Goal: Transaction & Acquisition: Book appointment/travel/reservation

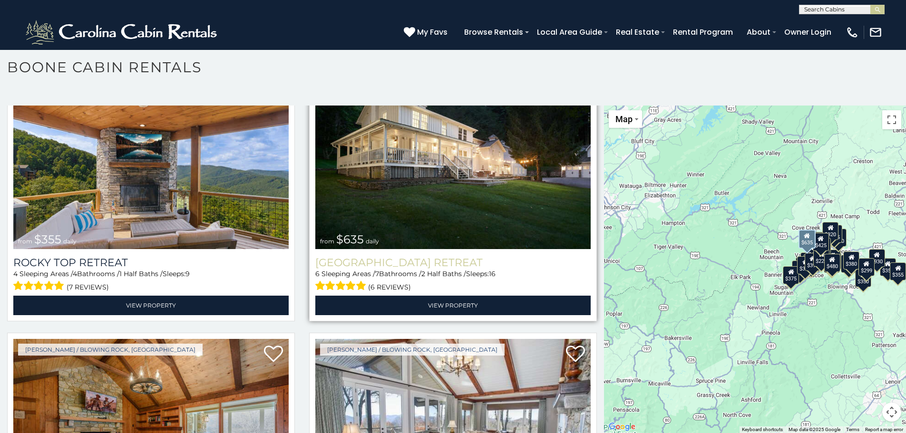
scroll to position [618, 0]
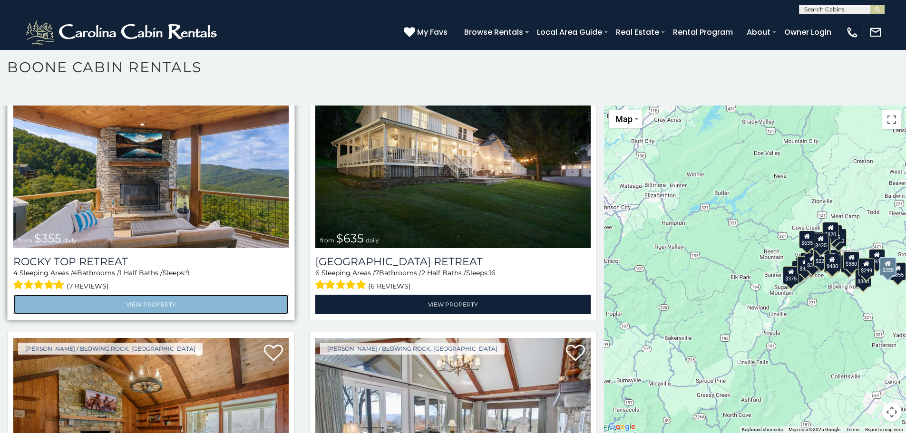
click at [139, 295] on link "View Property" at bounding box center [150, 304] width 275 height 19
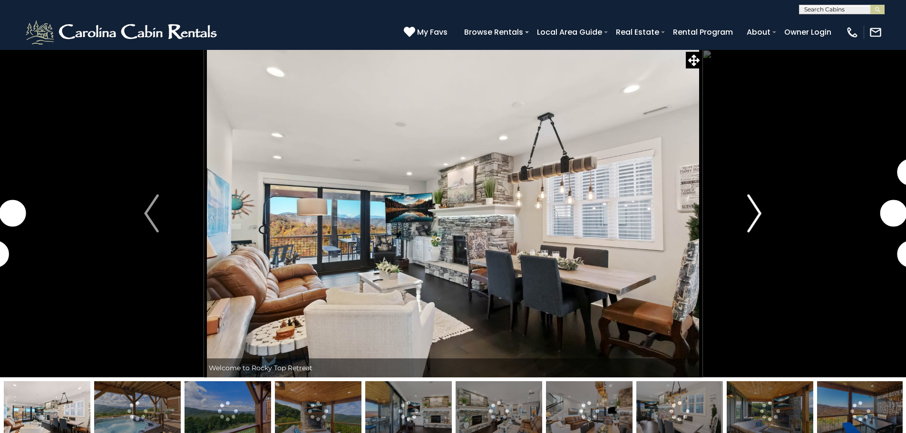
click at [752, 213] on img "Next" at bounding box center [754, 213] width 14 height 38
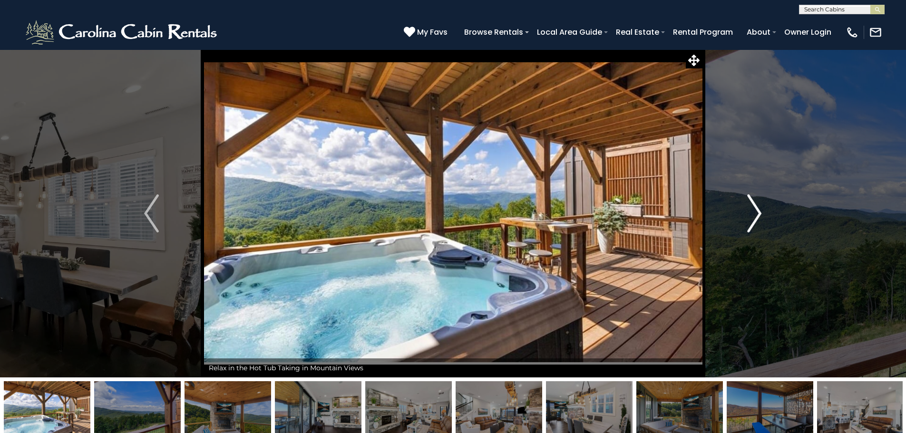
click at [756, 216] on img "Next" at bounding box center [754, 213] width 14 height 38
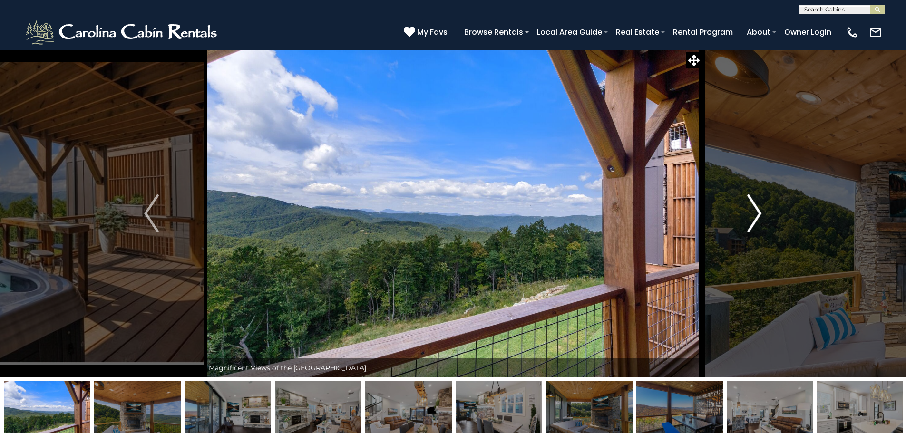
click at [756, 216] on img "Next" at bounding box center [754, 213] width 14 height 38
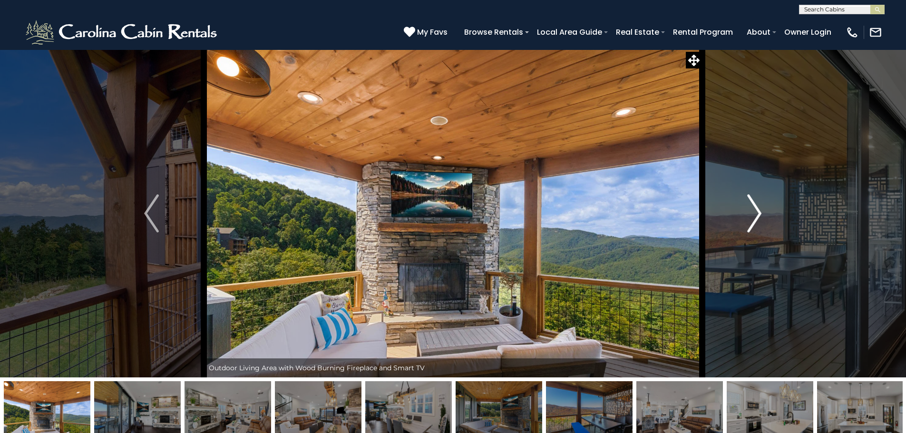
click at [756, 216] on img "Next" at bounding box center [754, 213] width 14 height 38
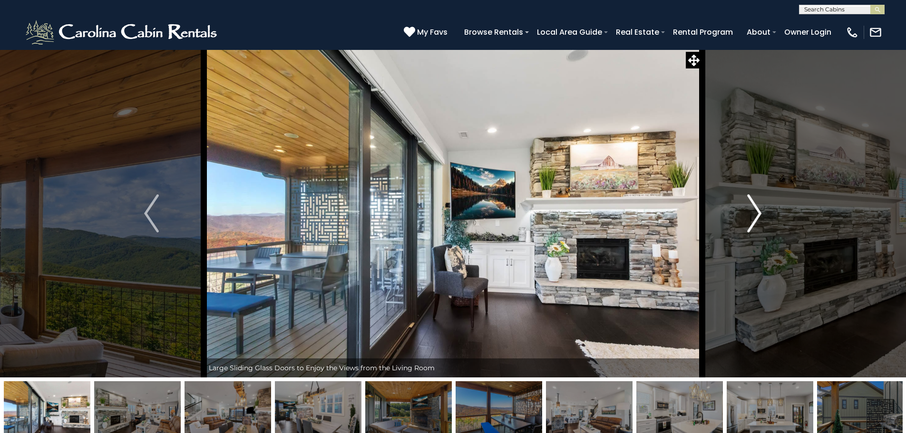
click at [756, 216] on img "Next" at bounding box center [754, 213] width 14 height 38
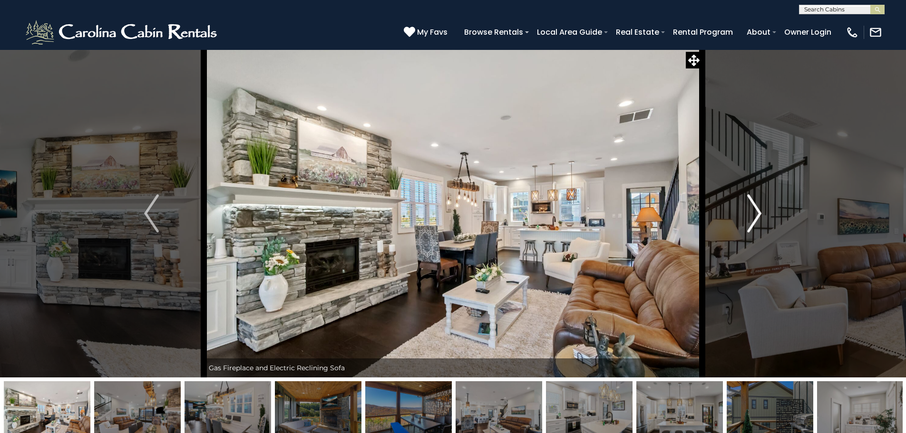
click at [756, 216] on img "Next" at bounding box center [754, 213] width 14 height 38
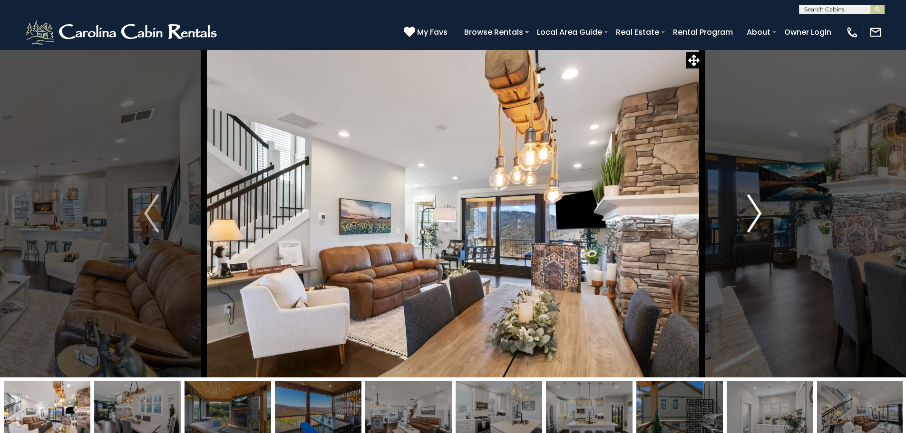
click at [756, 216] on img "Next" at bounding box center [754, 213] width 14 height 38
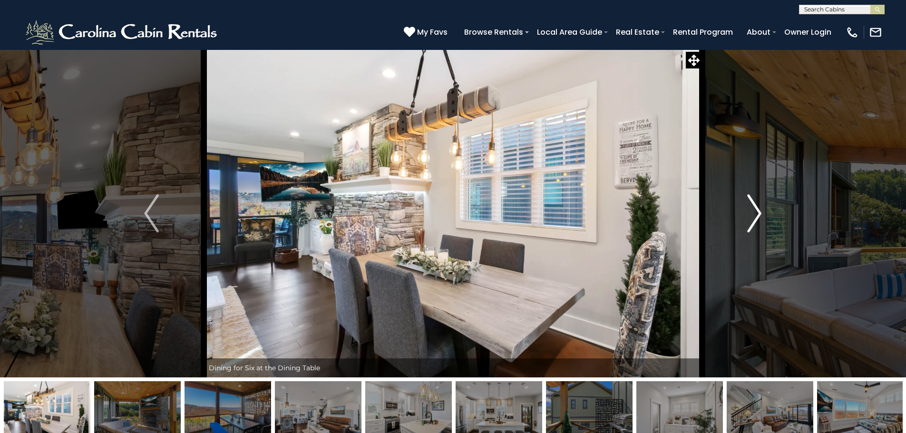
click at [756, 216] on img "Next" at bounding box center [754, 213] width 14 height 38
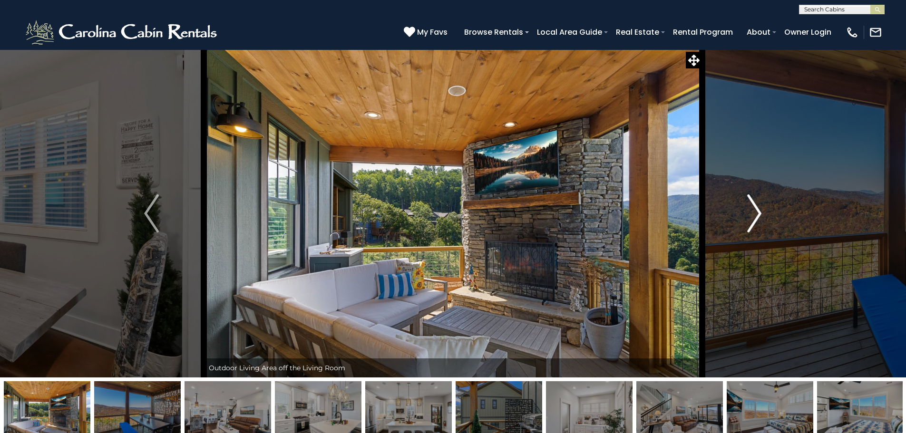
click at [756, 217] on img "Next" at bounding box center [754, 213] width 14 height 38
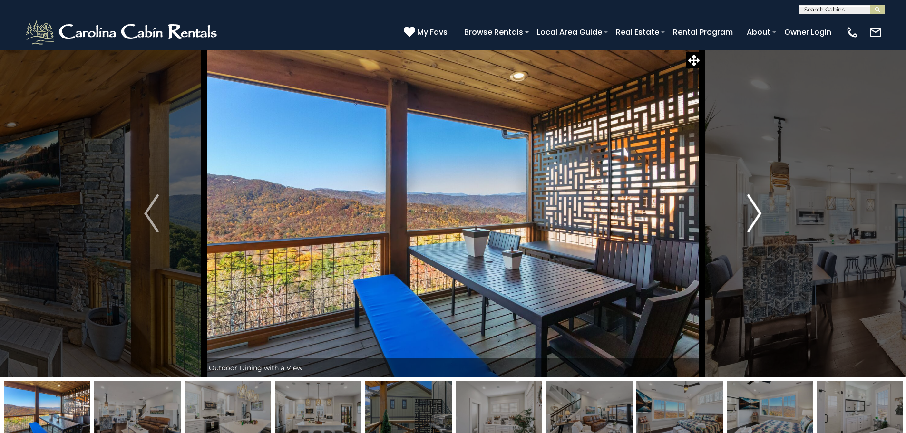
click at [756, 217] on img "Next" at bounding box center [754, 213] width 14 height 38
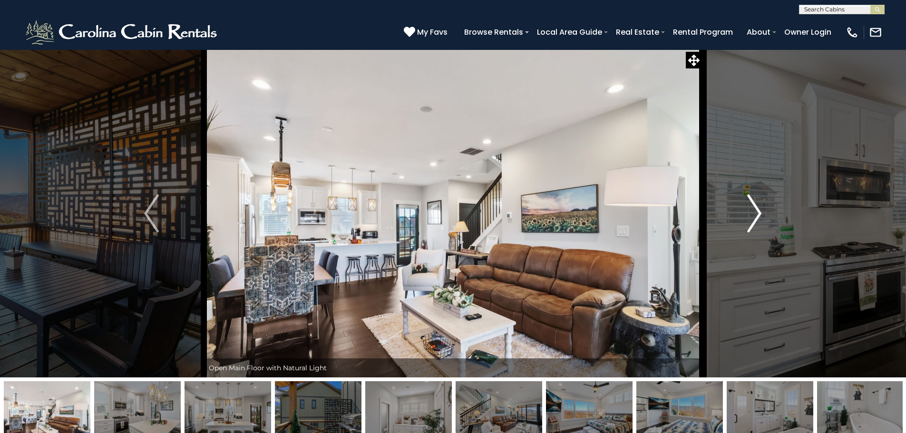
click at [756, 217] on img "Next" at bounding box center [754, 213] width 14 height 38
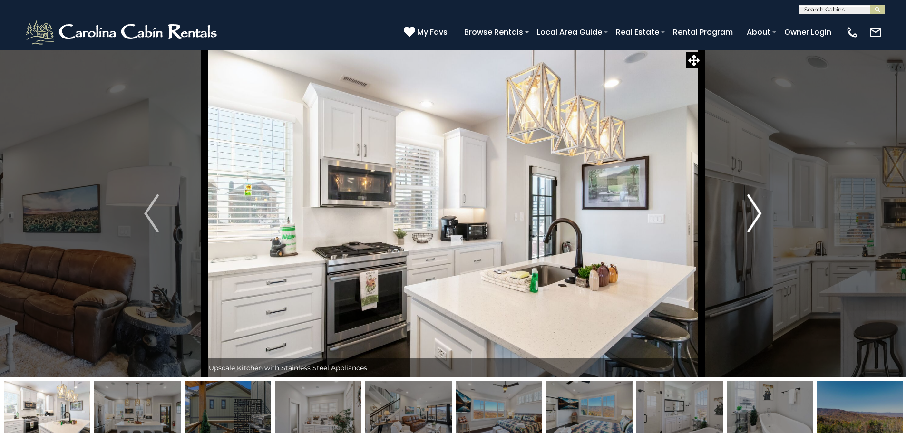
click at [756, 217] on img "Next" at bounding box center [754, 213] width 14 height 38
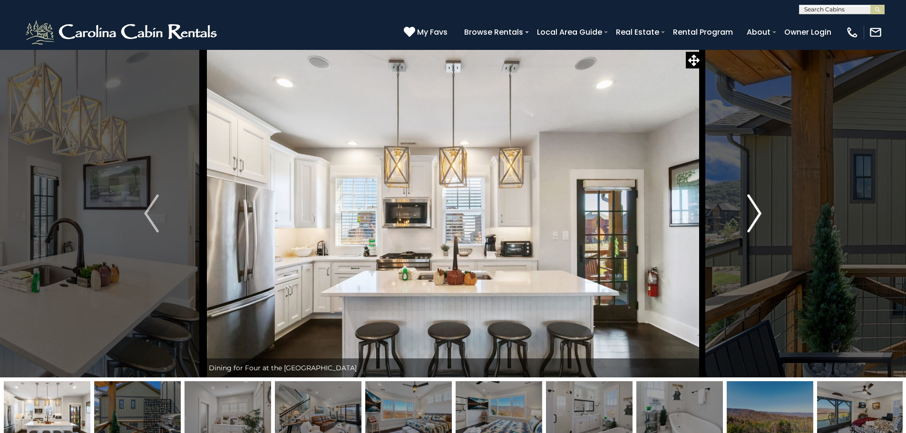
click at [756, 217] on img "Next" at bounding box center [754, 213] width 14 height 38
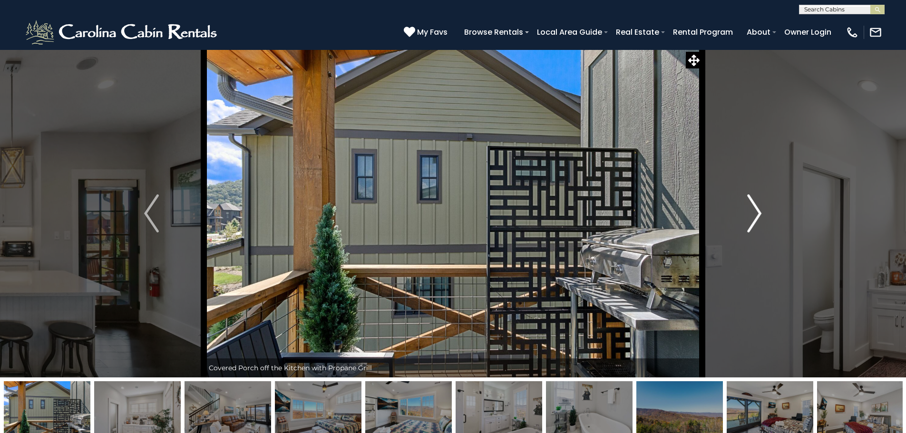
click at [756, 217] on img "Next" at bounding box center [754, 213] width 14 height 38
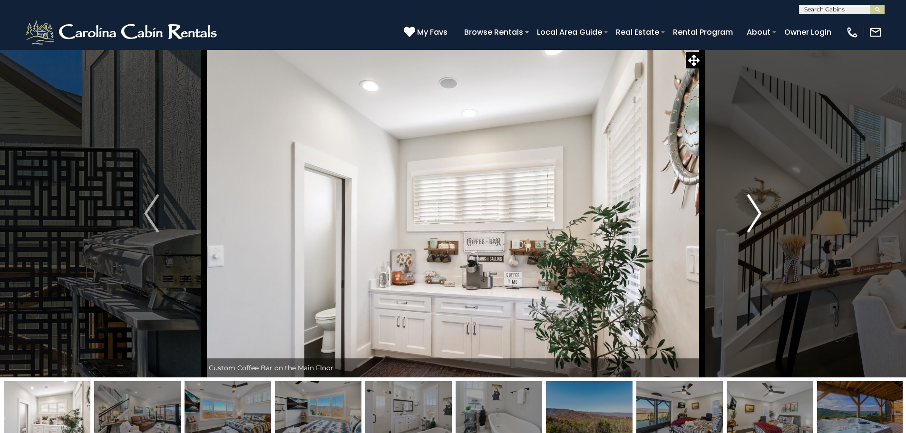
click at [756, 217] on img "Next" at bounding box center [754, 213] width 14 height 38
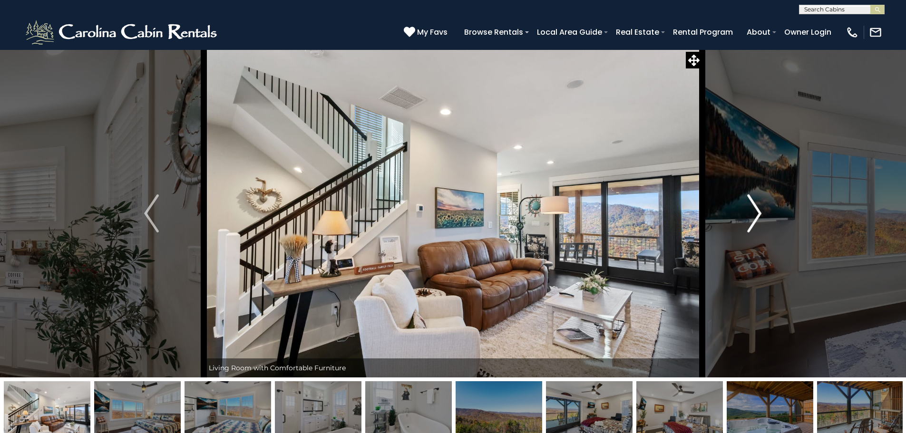
click at [756, 217] on img "Next" at bounding box center [754, 213] width 14 height 38
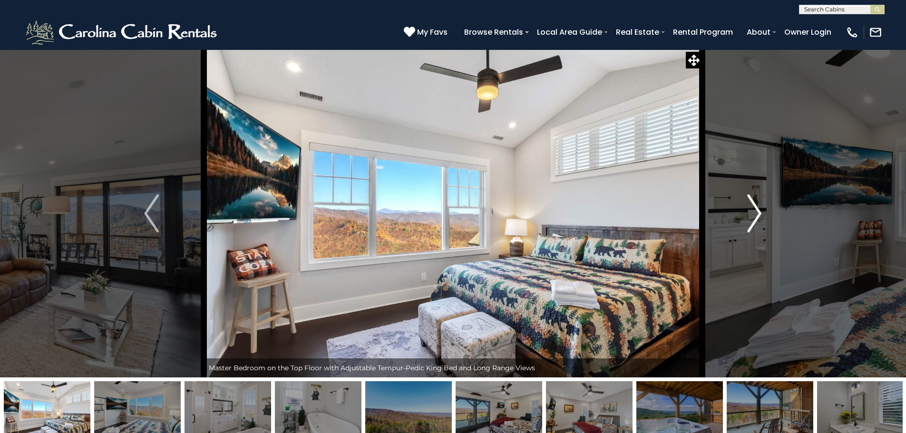
click at [756, 217] on img "Next" at bounding box center [754, 213] width 14 height 38
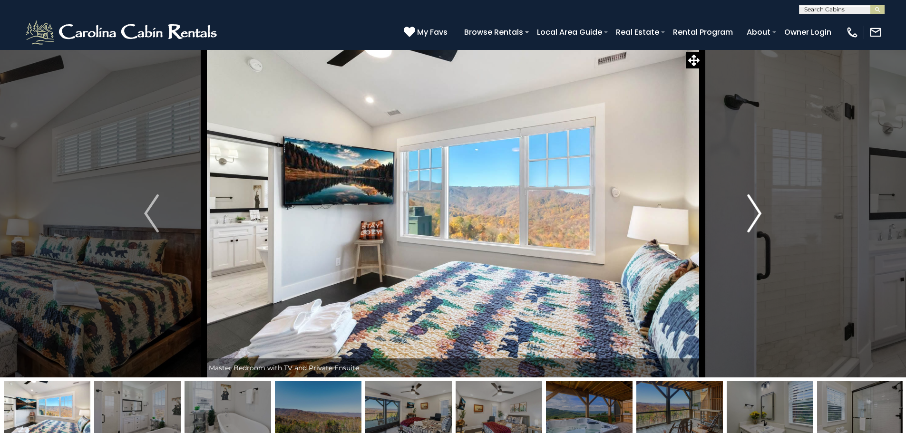
click at [756, 217] on img "Next" at bounding box center [754, 213] width 14 height 38
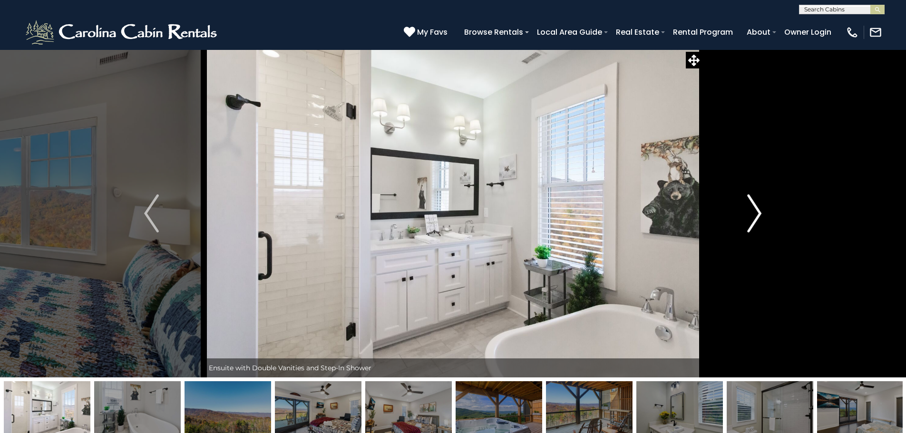
click at [756, 217] on img "Next" at bounding box center [754, 213] width 14 height 38
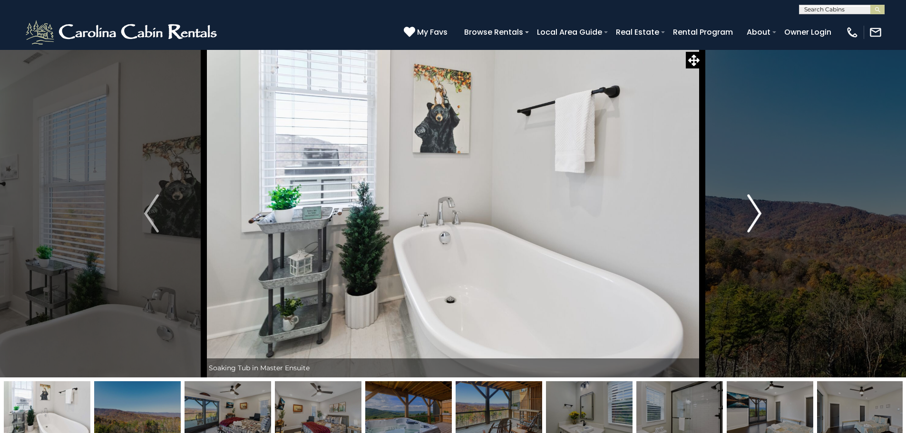
click at [755, 218] on img "Next" at bounding box center [754, 213] width 14 height 38
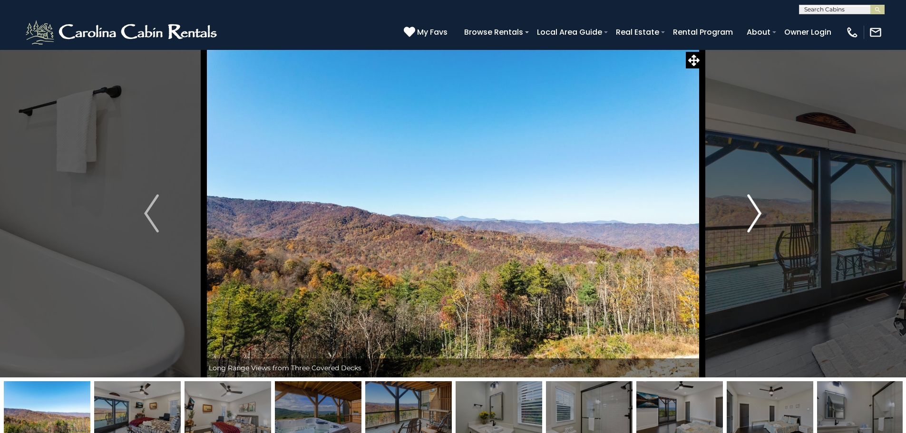
click at [755, 218] on img "Next" at bounding box center [754, 213] width 14 height 38
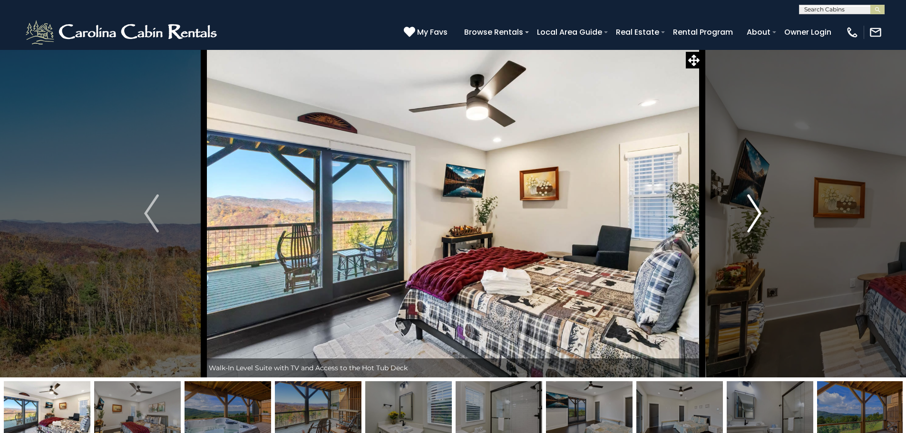
click at [755, 218] on img "Next" at bounding box center [754, 213] width 14 height 38
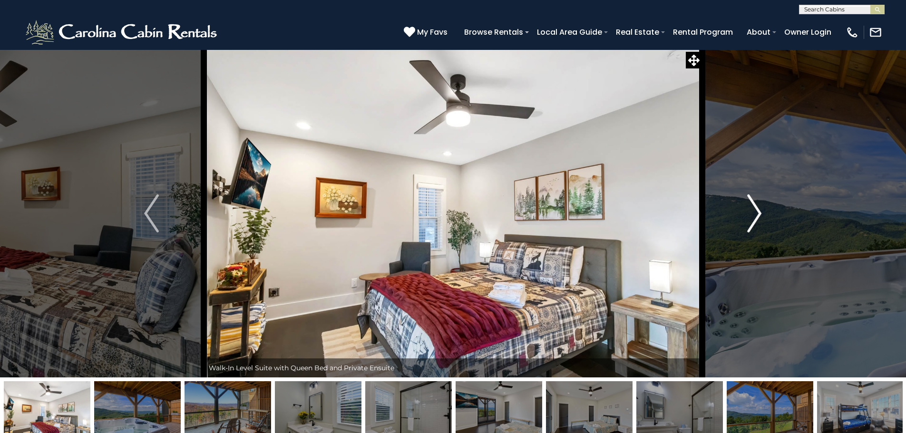
click at [755, 218] on img "Next" at bounding box center [754, 213] width 14 height 38
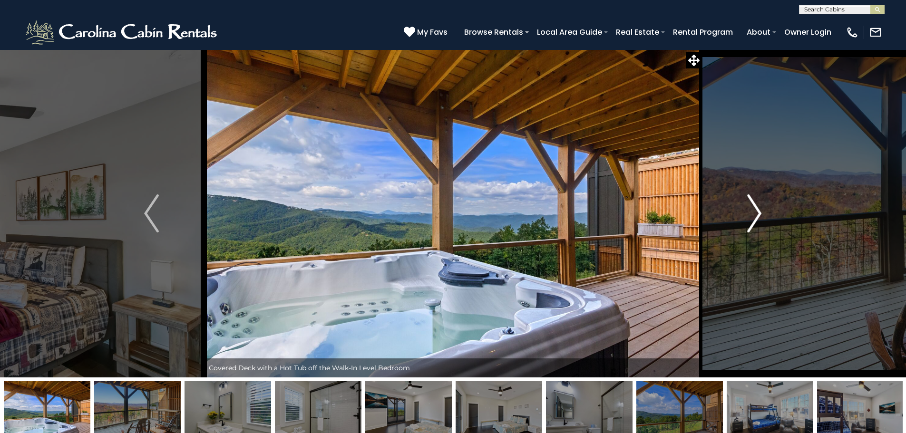
click at [755, 218] on img "Next" at bounding box center [754, 213] width 14 height 38
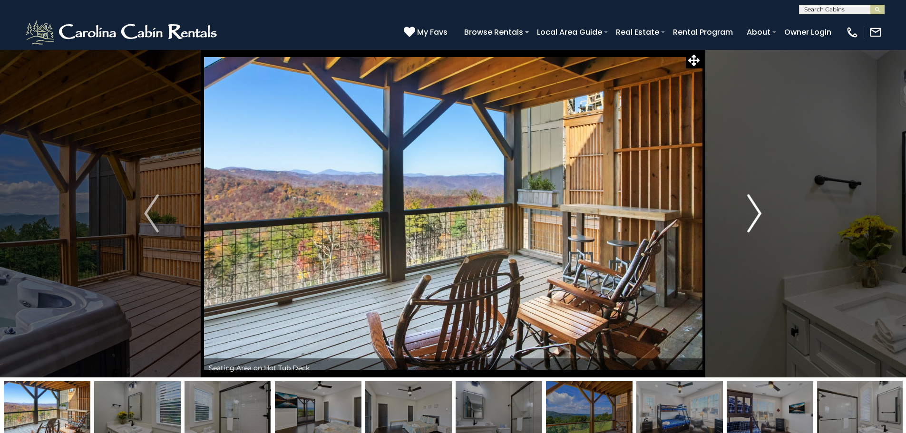
click at [755, 218] on img "Next" at bounding box center [754, 213] width 14 height 38
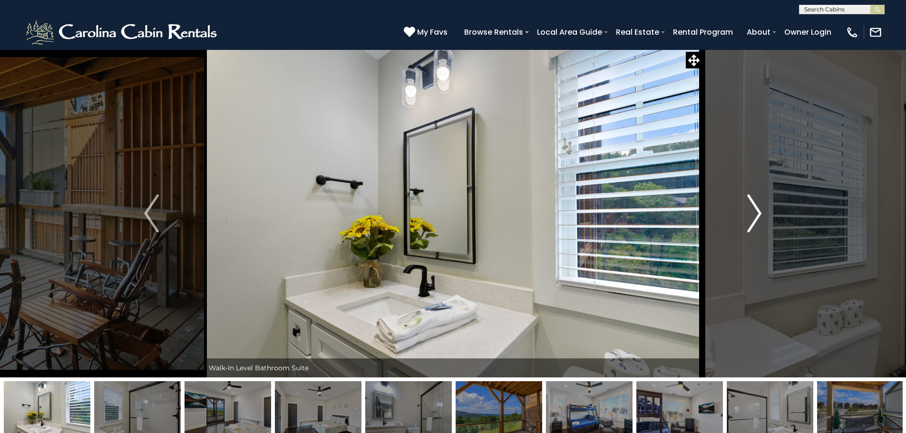
click at [755, 218] on img "Next" at bounding box center [754, 213] width 14 height 38
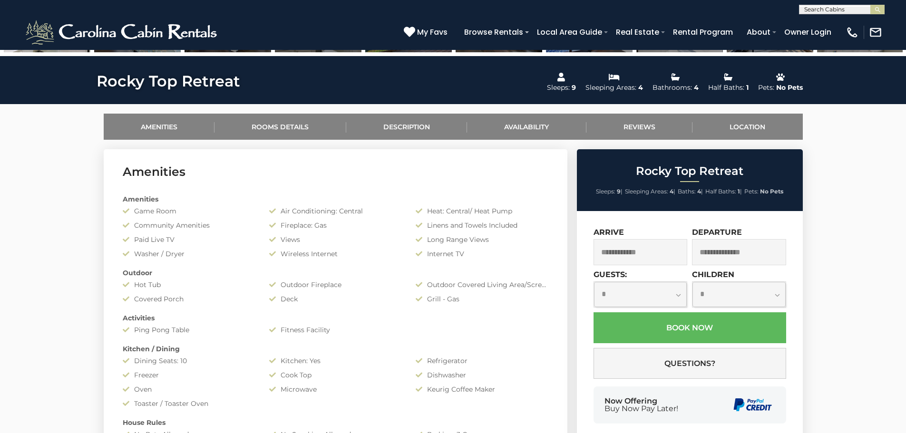
scroll to position [475, 0]
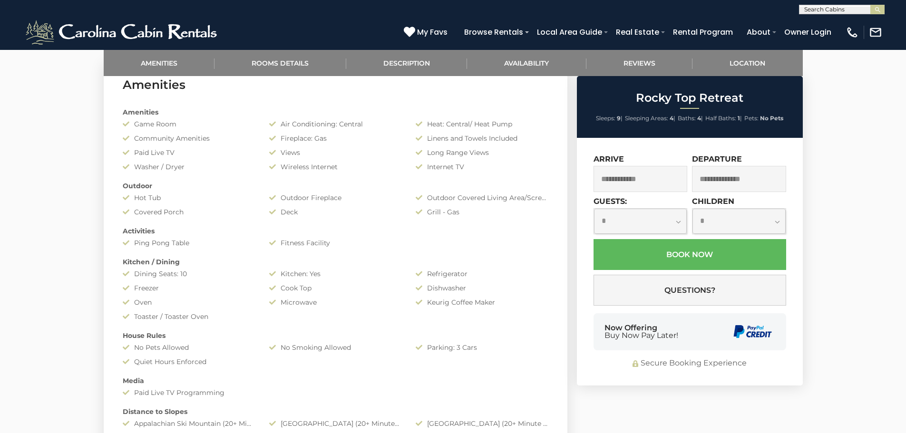
click at [634, 175] on input "text" at bounding box center [640, 179] width 94 height 26
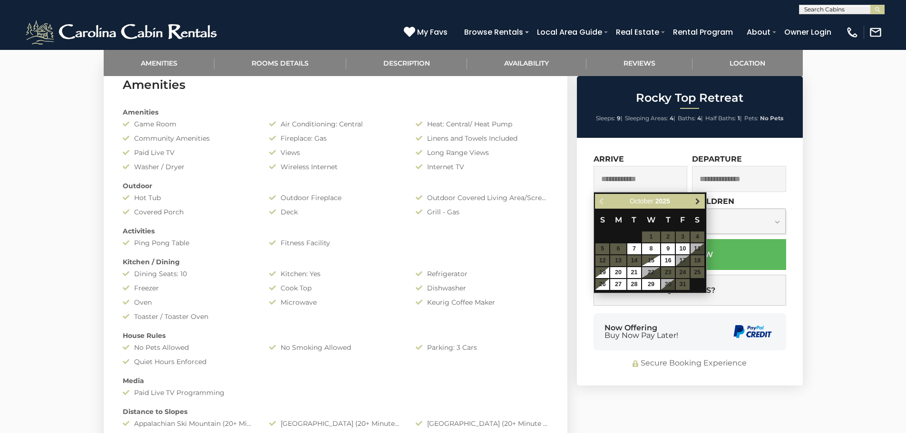
click at [698, 199] on span "Next" at bounding box center [698, 202] width 8 height 8
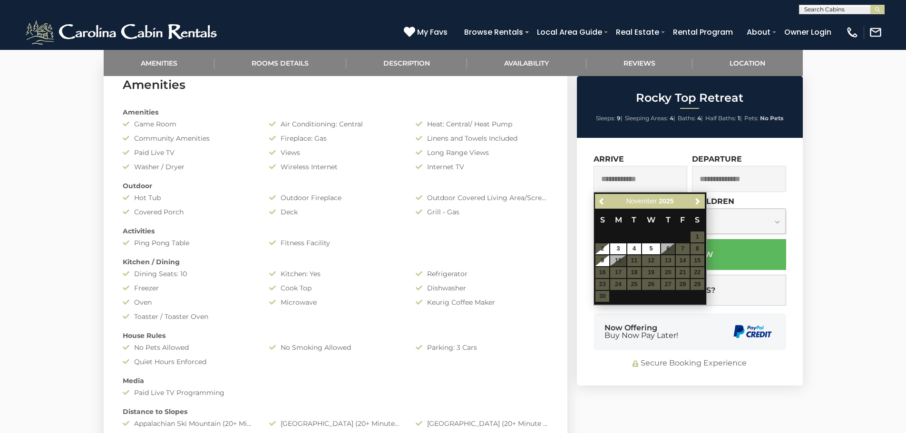
click at [694, 247] on table "S M T W T F S 1 2 3 4 5 6 7 8 9 10 11 12 13 14 15 16 17 18 19 20 21 22 23 24 25…" at bounding box center [649, 256] width 109 height 94
click at [599, 202] on span "Previous" at bounding box center [602, 202] width 8 height 8
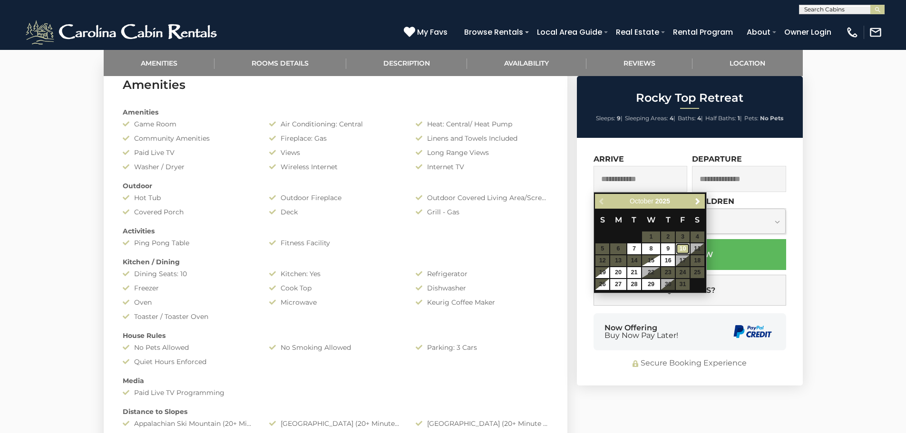
click at [685, 247] on link "10" at bounding box center [683, 248] width 14 height 11
type input "**********"
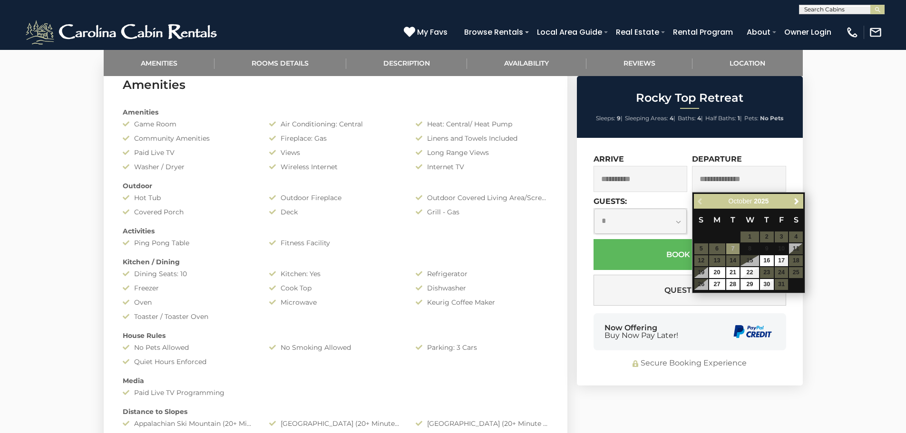
click at [611, 178] on input "**********" at bounding box center [640, 179] width 94 height 26
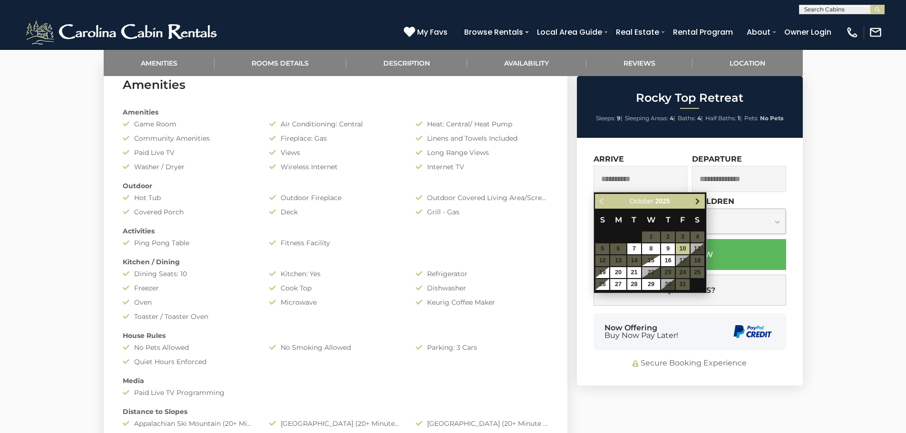
click at [697, 203] on span "Next" at bounding box center [698, 202] width 8 height 8
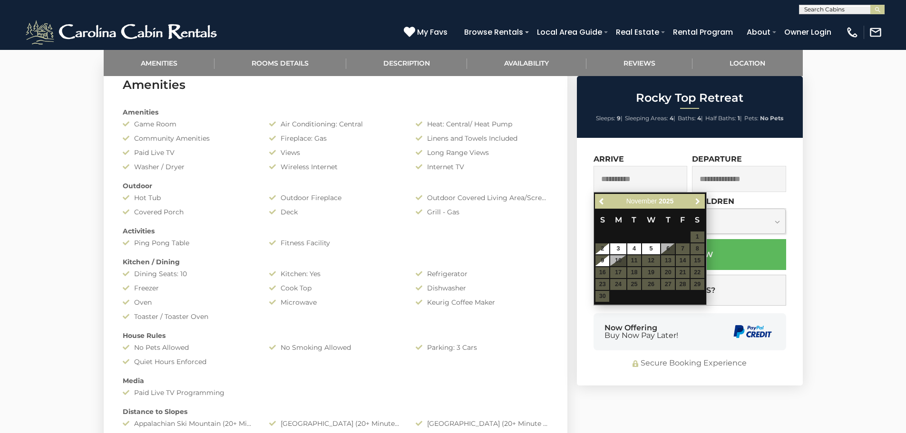
click at [697, 203] on span "Next" at bounding box center [698, 202] width 8 height 8
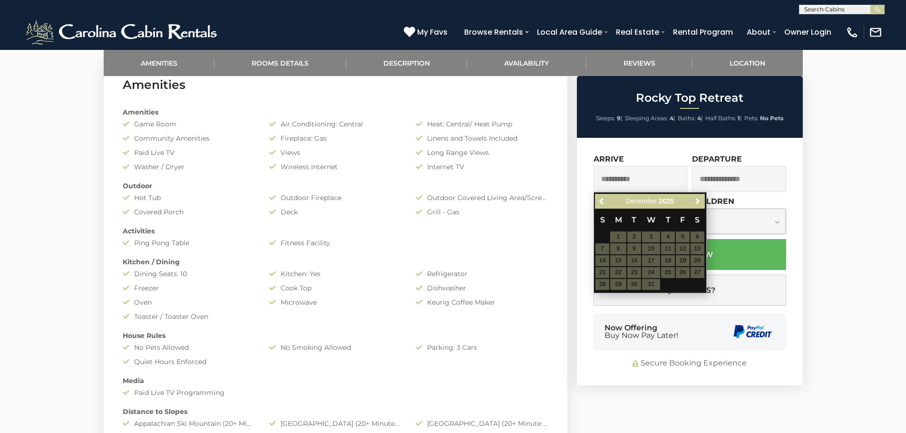
click at [697, 203] on span "Next" at bounding box center [698, 202] width 8 height 8
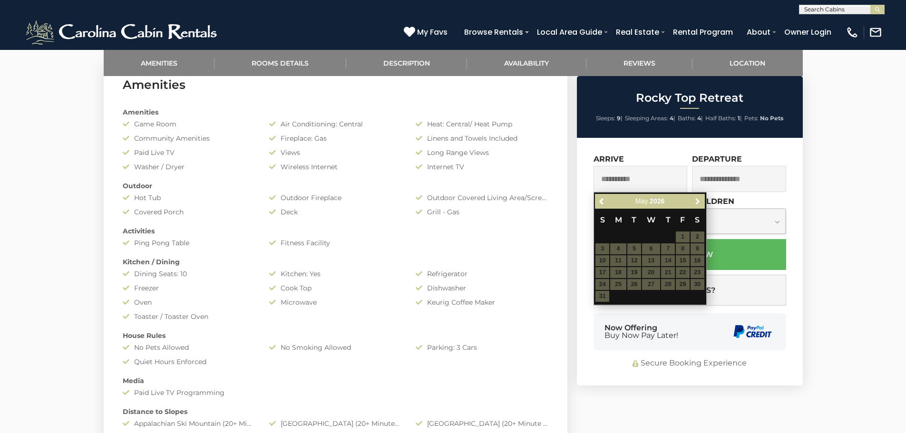
click at [697, 203] on span "Next" at bounding box center [698, 202] width 8 height 8
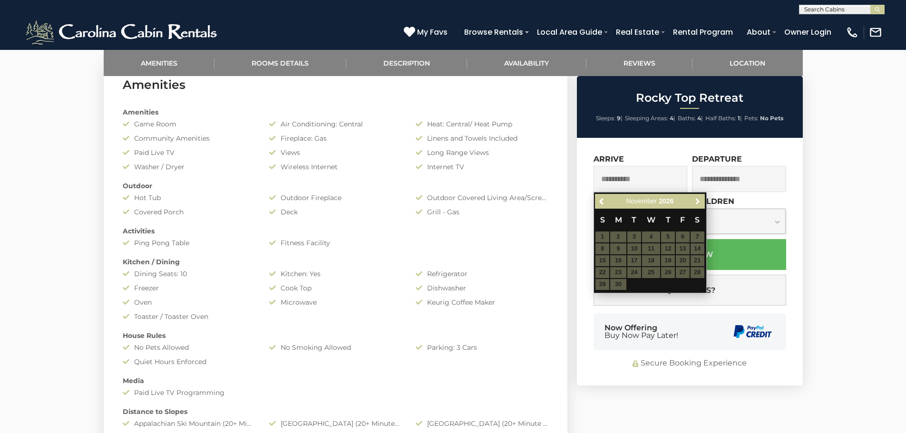
click at [697, 203] on span "Next" at bounding box center [698, 202] width 8 height 8
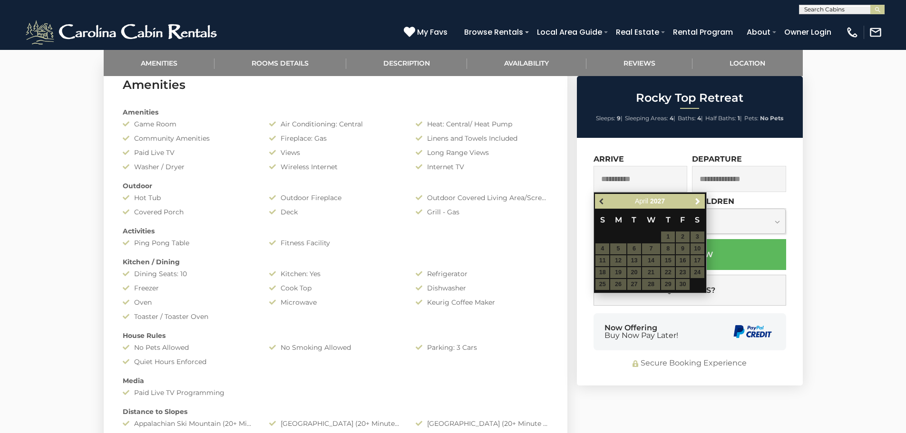
click at [601, 204] on span "Previous" at bounding box center [602, 202] width 8 height 8
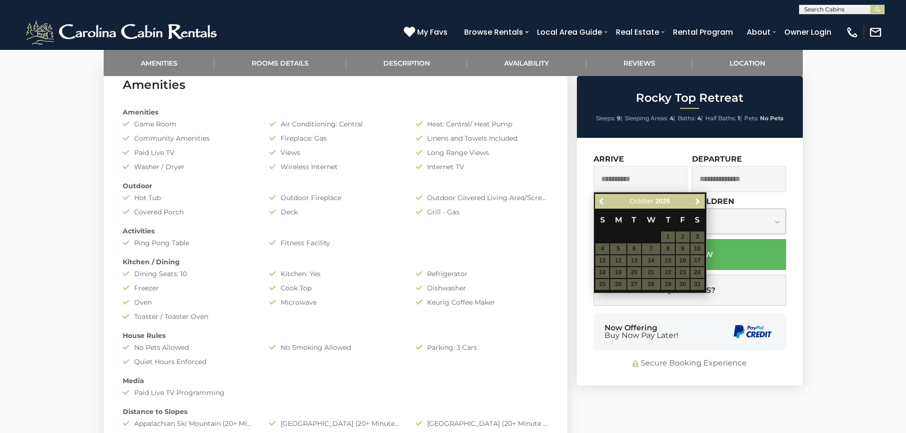
click at [601, 204] on span "Previous" at bounding box center [602, 202] width 8 height 8
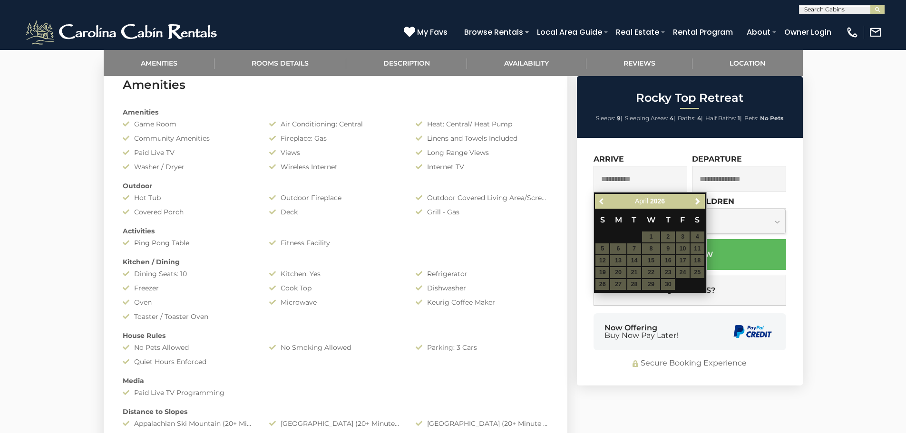
click at [601, 204] on span "Previous" at bounding box center [602, 202] width 8 height 8
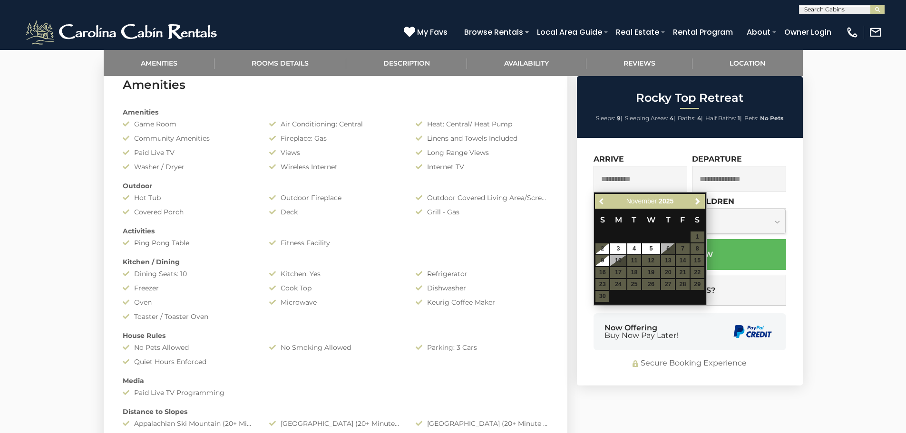
click at [601, 204] on span "Previous" at bounding box center [602, 202] width 8 height 8
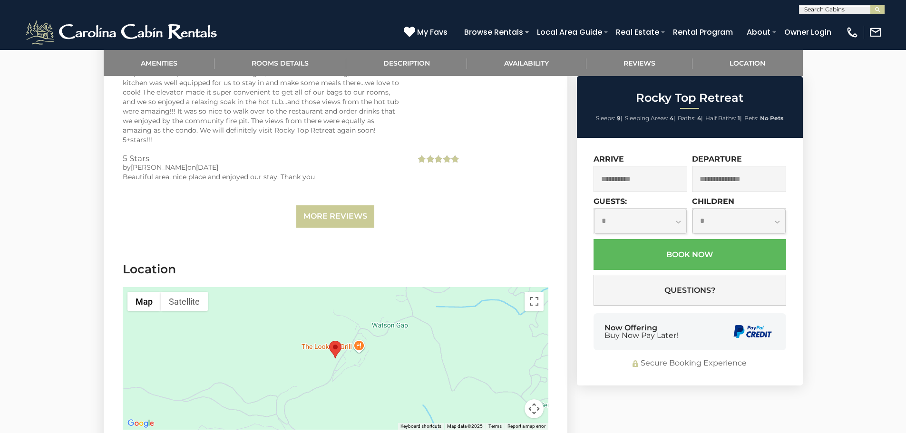
scroll to position [2663, 0]
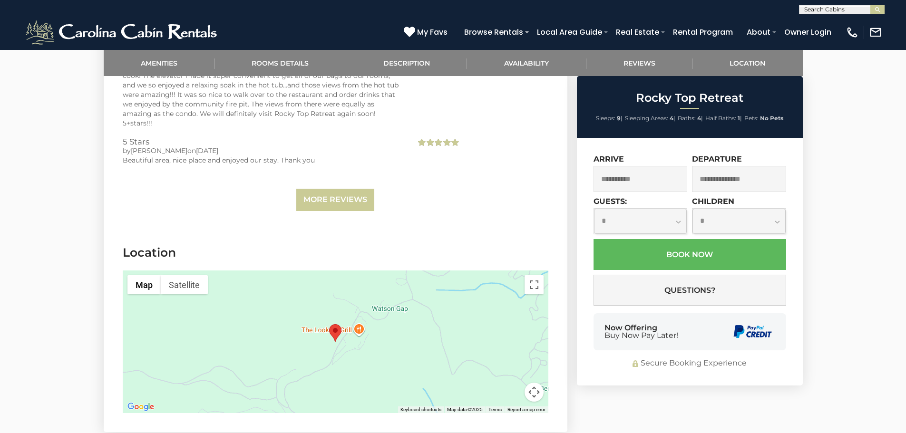
click at [349, 368] on div at bounding box center [336, 342] width 426 height 143
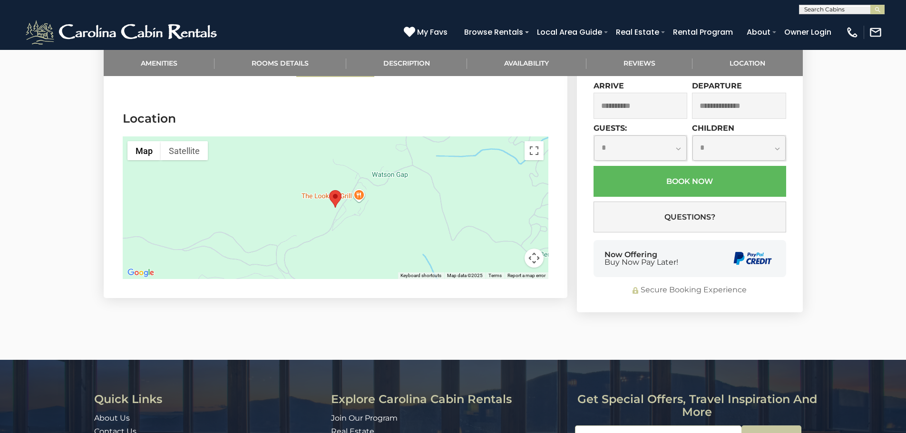
scroll to position [2805, 0]
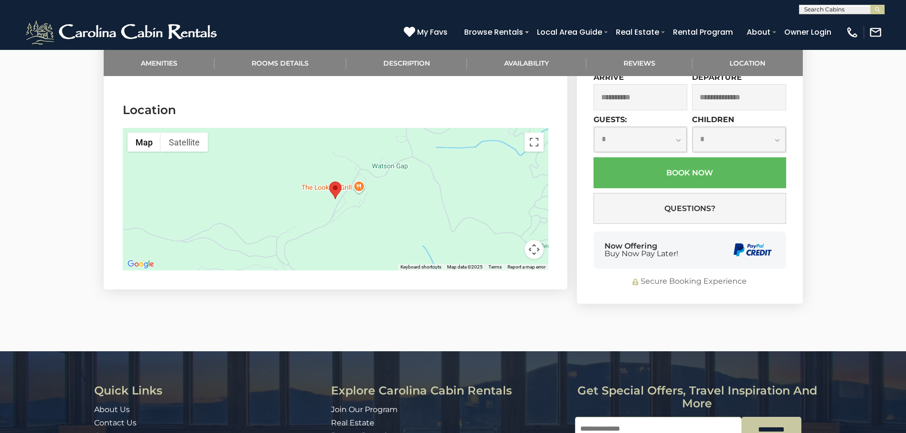
click at [350, 226] on div at bounding box center [336, 199] width 426 height 143
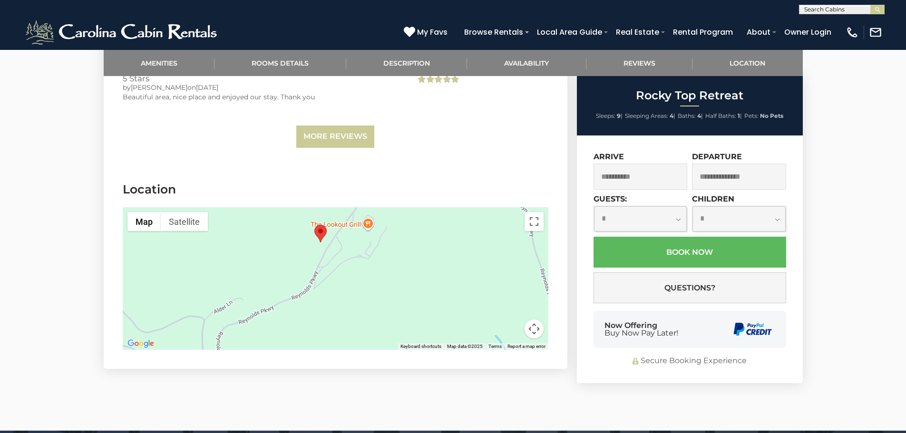
scroll to position [2710, 0]
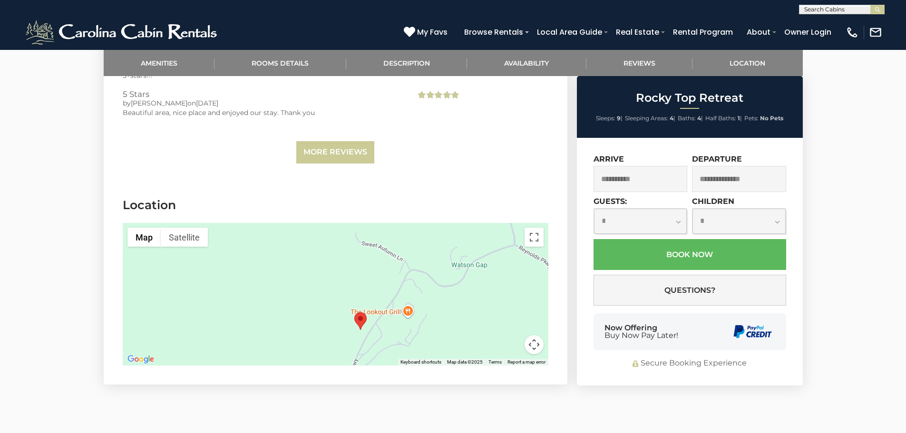
drag, startPoint x: 361, startPoint y: 296, endPoint x: 435, endPoint y: 343, distance: 87.0
click at [403, 373] on section "Location ← Move left → Move right ↑ Move up ↓ Move down + Zoom in - Zoom out Ho…" at bounding box center [336, 284] width 464 height 202
drag, startPoint x: 389, startPoint y: 277, endPoint x: 348, endPoint y: 301, distance: 48.0
click at [355, 301] on div at bounding box center [336, 294] width 426 height 143
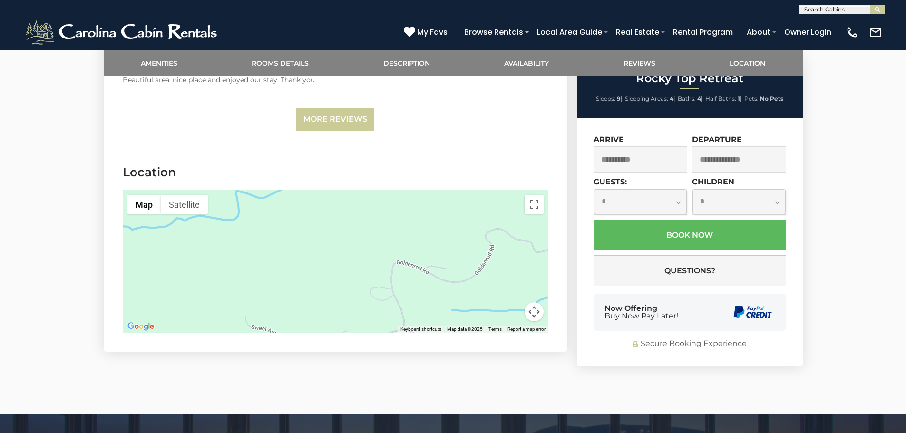
scroll to position [2758, 0]
